Goal: Navigation & Orientation: Find specific page/section

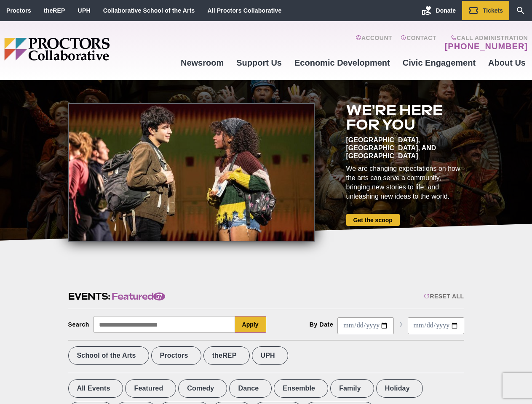
click at [266, 202] on div at bounding box center [191, 172] width 246 height 138
click at [443, 296] on div "Reset All" at bounding box center [443, 296] width 40 height 7
click at [250, 324] on button "Apply" at bounding box center [250, 324] width 31 height 17
